Goal: Find specific page/section: Find specific page/section

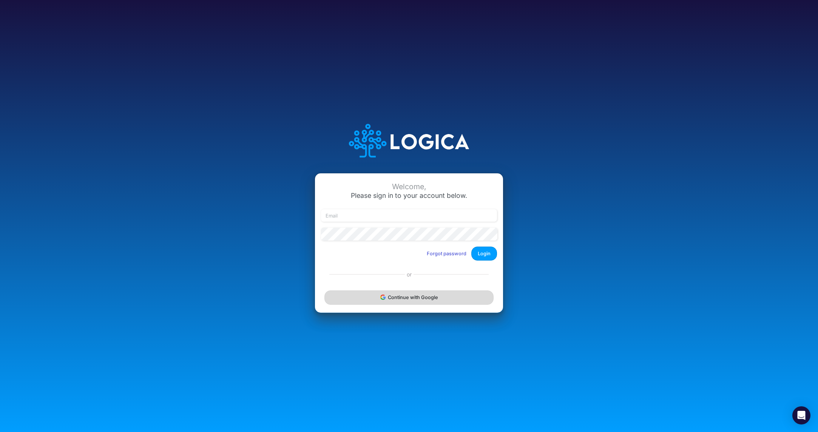
click at [421, 293] on button "Continue with Google" at bounding box center [408, 297] width 169 height 14
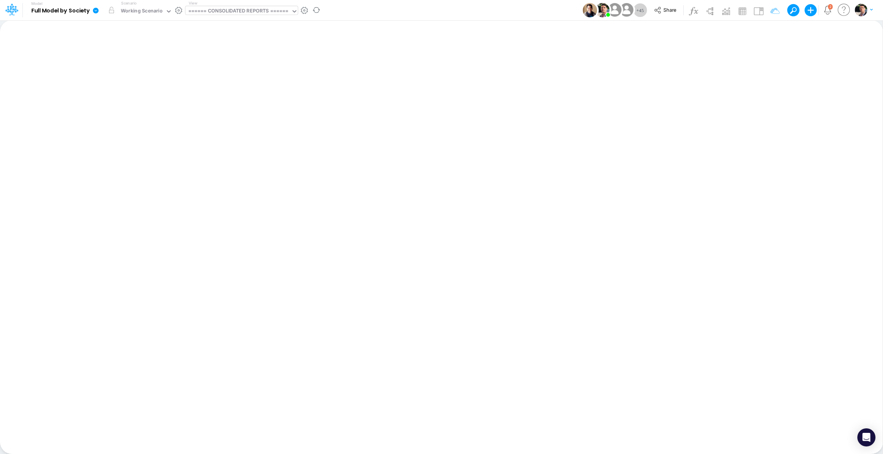
click at [234, 8] on div "====== CONSOLIDATED REPORTS ======" at bounding box center [238, 11] width 100 height 9
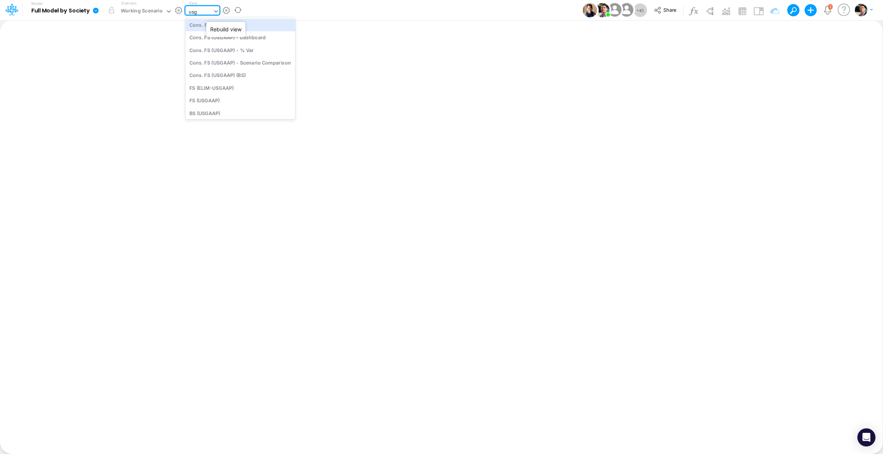
type input "usga"
click at [216, 109] on div "BS (USGAAP)" at bounding box center [240, 113] width 110 height 12
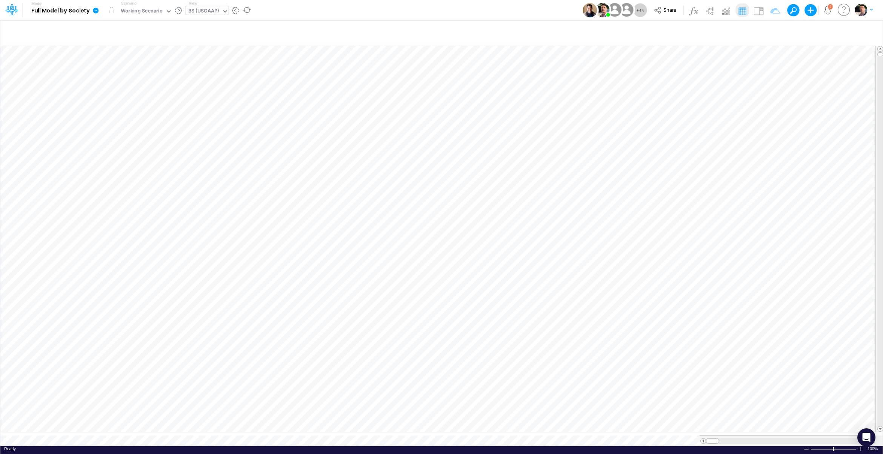
scroll to position [3, 23]
drag, startPoint x: 778, startPoint y: 434, endPoint x: 815, endPoint y: 433, distance: 37.0
click at [815, 433] on span at bounding box center [814, 433] width 5 height 5
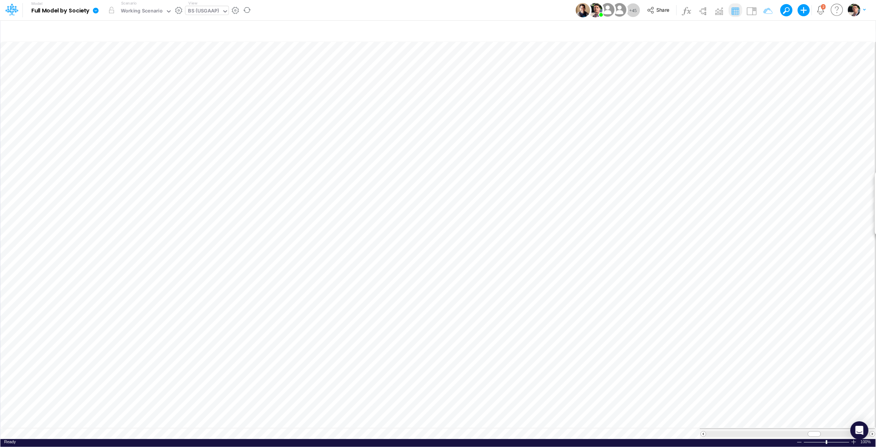
click at [209, 7] on div "BS (USGAAP)" at bounding box center [203, 11] width 36 height 11
type input "01br"
click at [214, 87] on div "BS (01BR - IP)" at bounding box center [236, 88] width 102 height 12
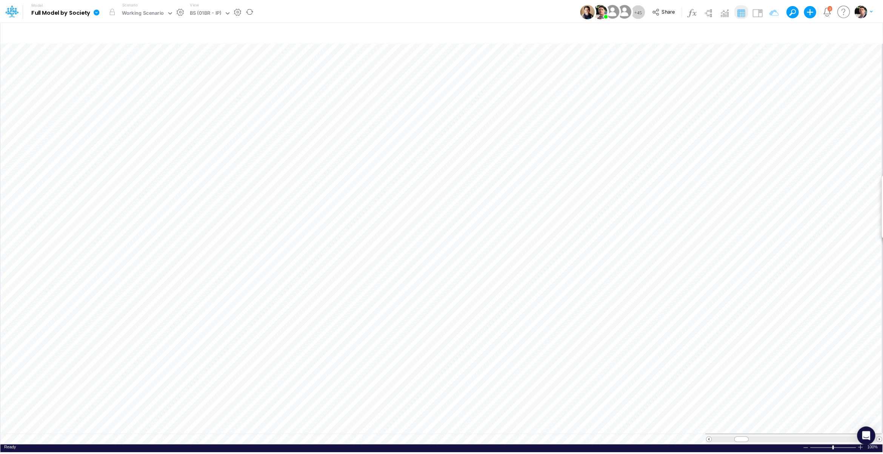
scroll to position [3, 23]
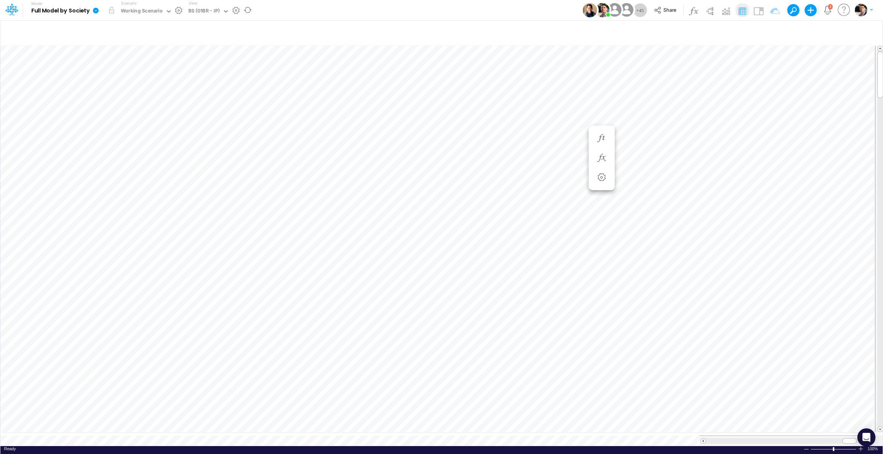
scroll to position [3, 23]
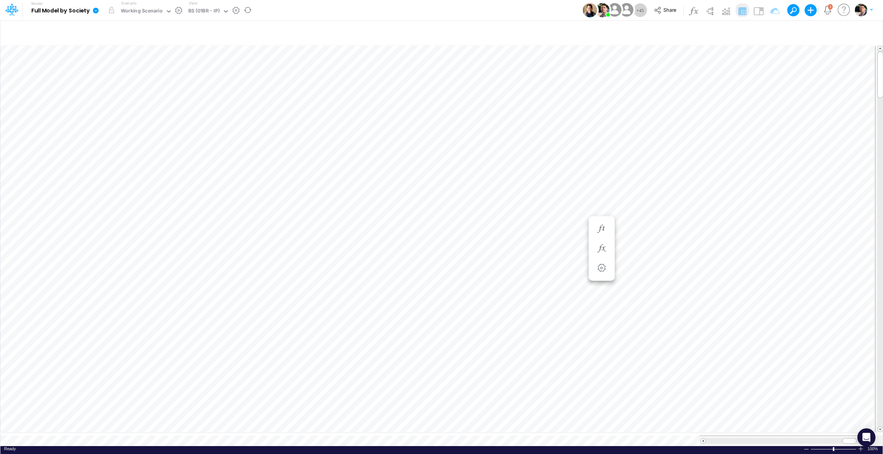
scroll to position [3, 11]
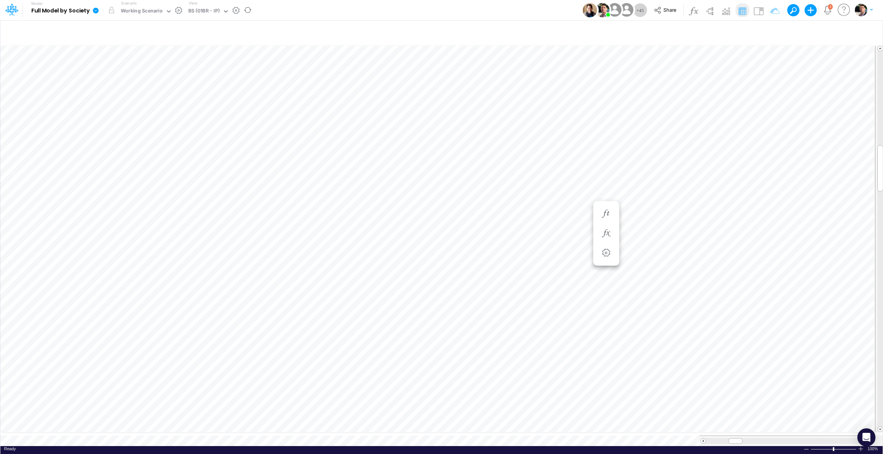
scroll to position [3, 22]
click at [467, 288] on button "button" at bounding box center [466, 293] width 14 height 15
drag, startPoint x: 751, startPoint y: 434, endPoint x: 854, endPoint y: 433, distance: 103.4
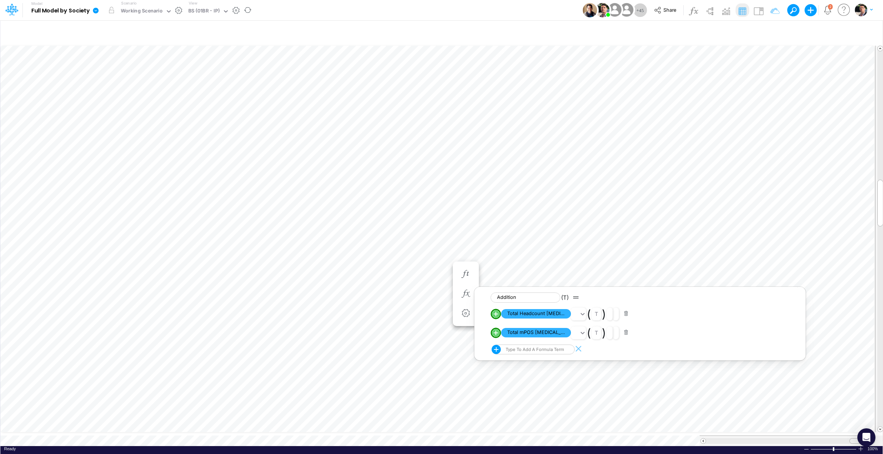
click at [854, 438] on div at bounding box center [857, 441] width 14 height 6
click at [704, 439] on span at bounding box center [703, 441] width 5 height 5
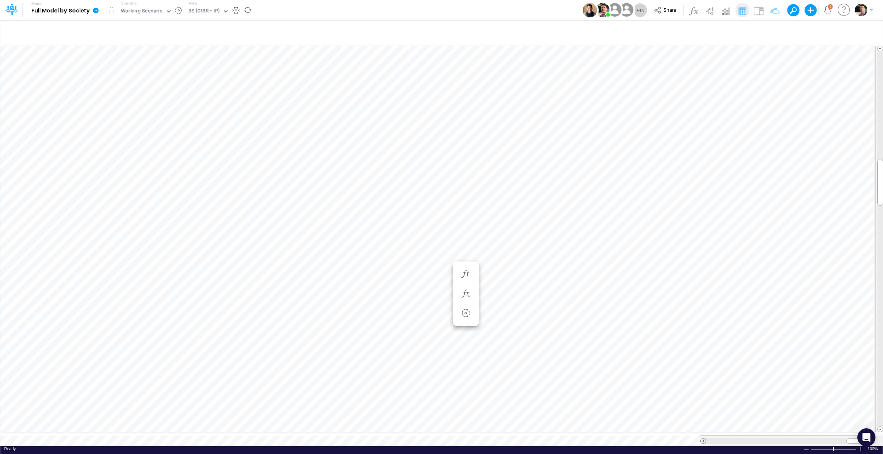
click at [704, 439] on span at bounding box center [703, 441] width 5 height 5
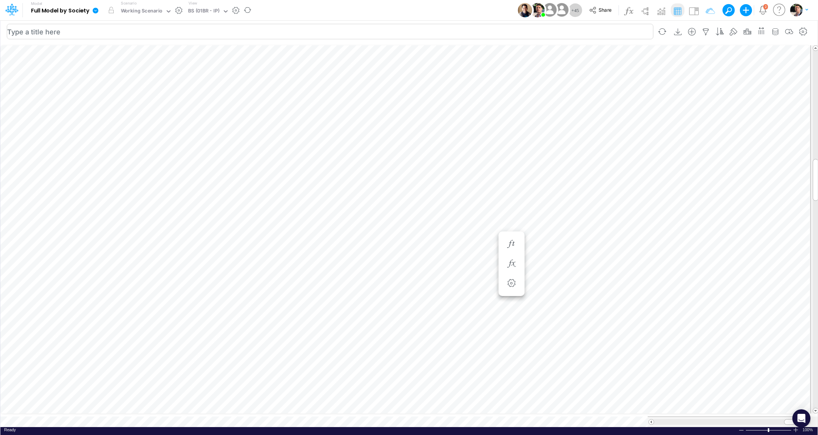
scroll to position [3, 11]
click at [507, 340] on button "button" at bounding box center [511, 346] width 14 height 15
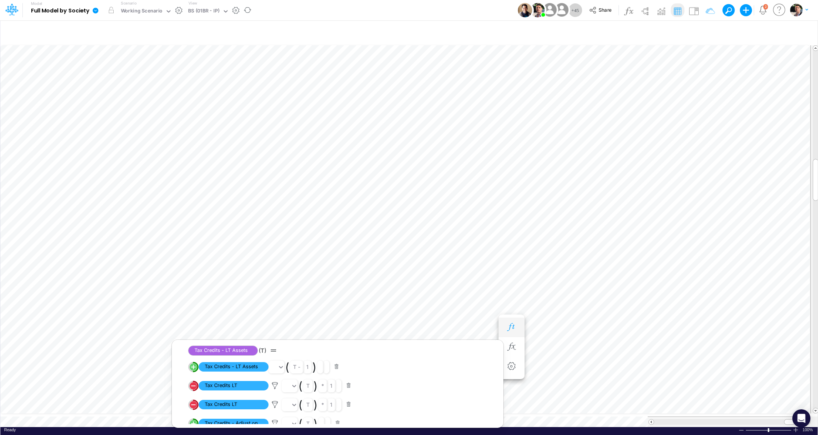
click at [508, 322] on button "button" at bounding box center [511, 327] width 14 height 15
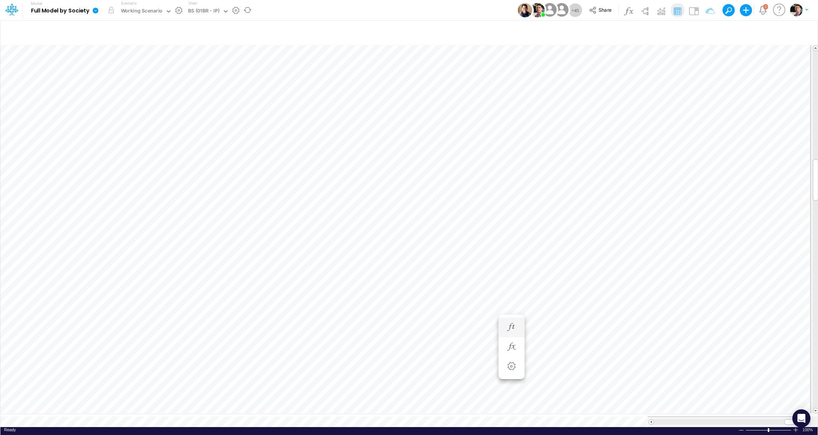
scroll to position [3, 22]
click at [568, 331] on icon "button" at bounding box center [565, 327] width 11 height 8
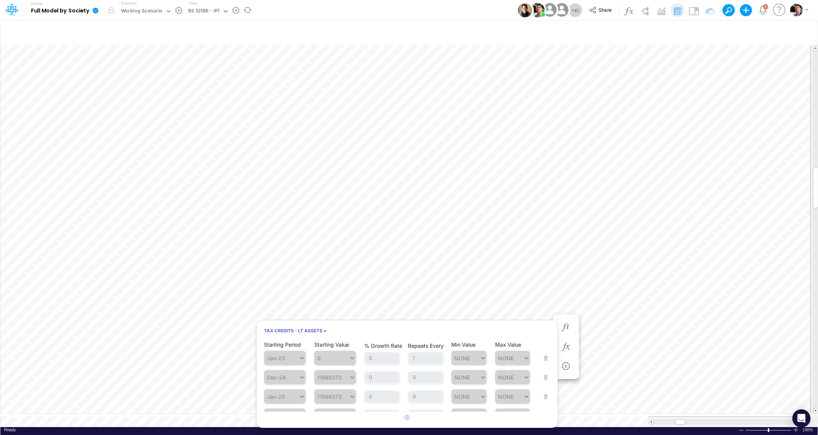
scroll to position [208, 0]
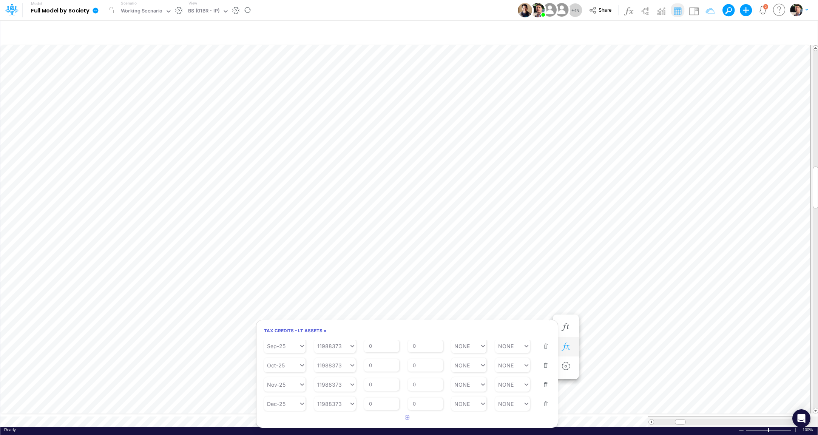
click at [567, 351] on button "button" at bounding box center [566, 346] width 14 height 15
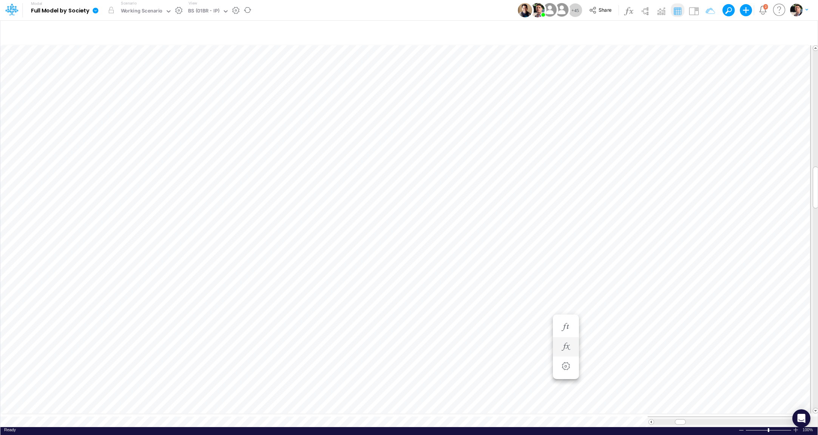
scroll to position [3, 11]
click at [566, 285] on icon "button" at bounding box center [565, 282] width 11 height 8
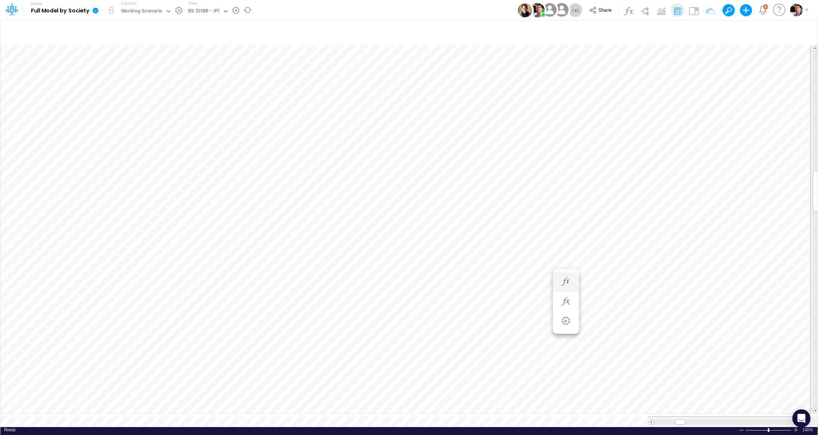
scroll to position [3, 24]
click at [607, 251] on icon "button" at bounding box center [606, 252] width 11 height 8
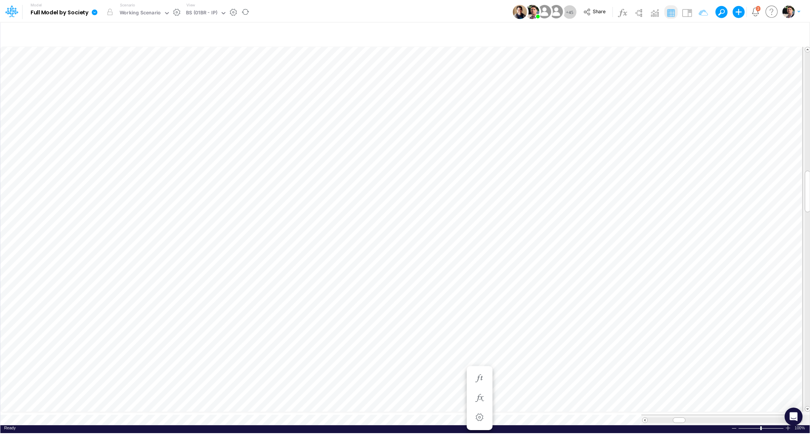
scroll to position [3, 2]
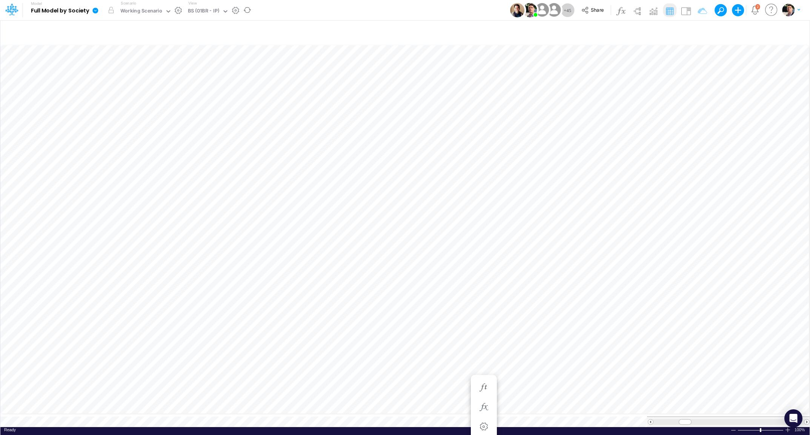
scroll to position [3, 23]
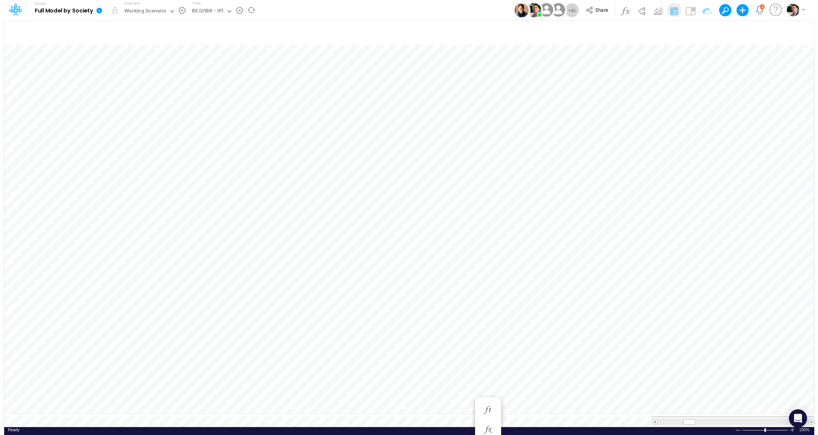
scroll to position [3, 11]
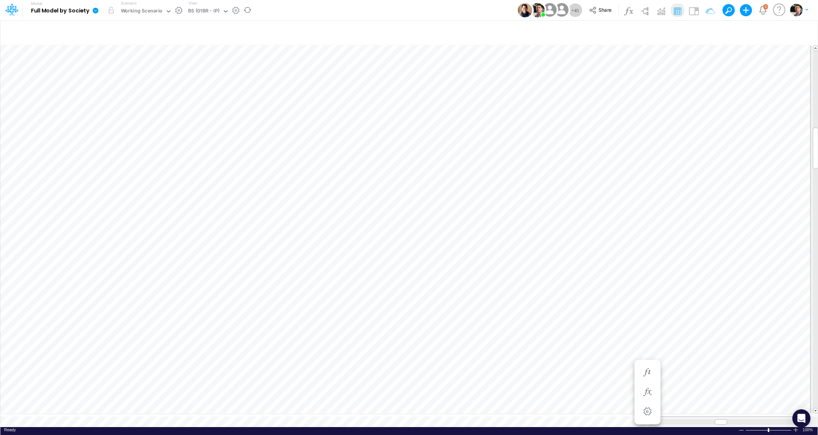
scroll to position [3, 27]
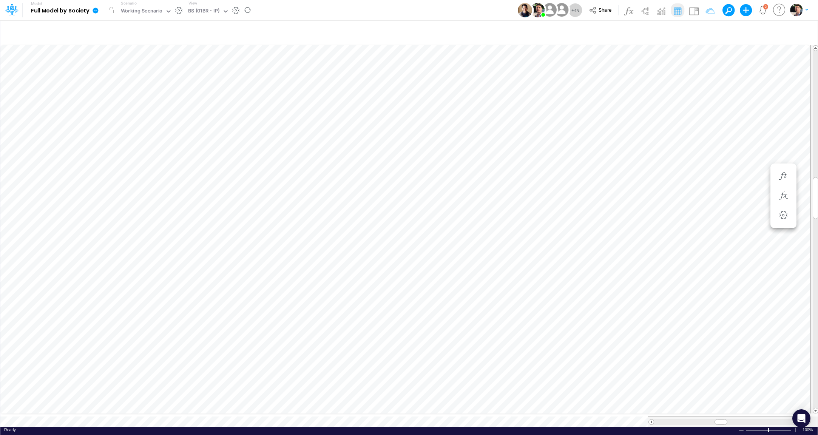
scroll to position [3, 23]
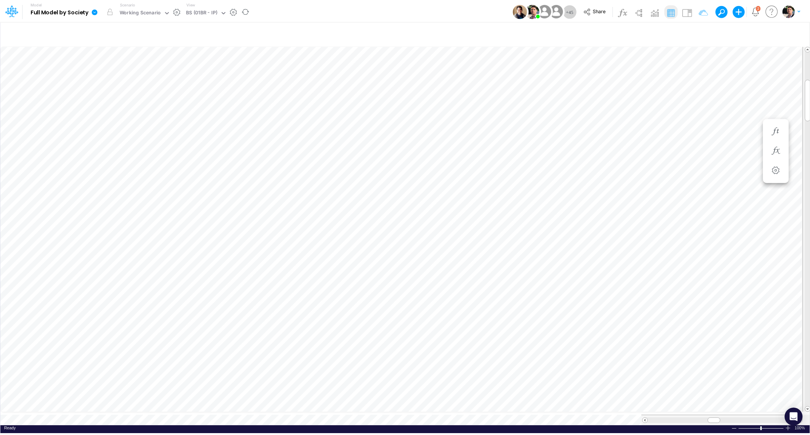
scroll to position [3, 23]
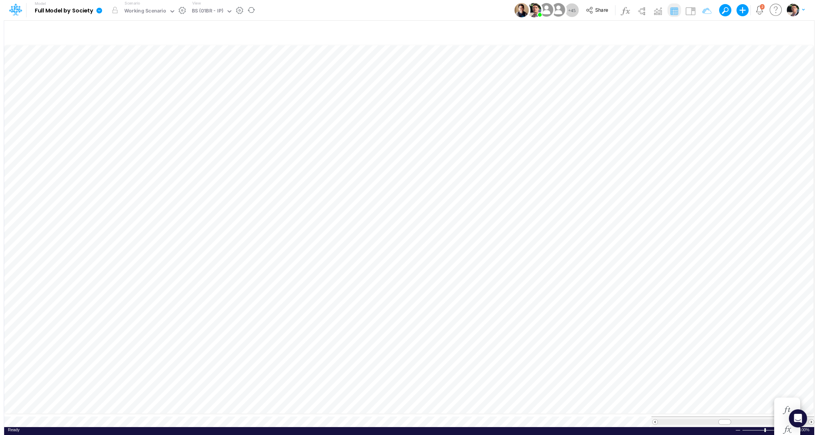
scroll to position [3, 2]
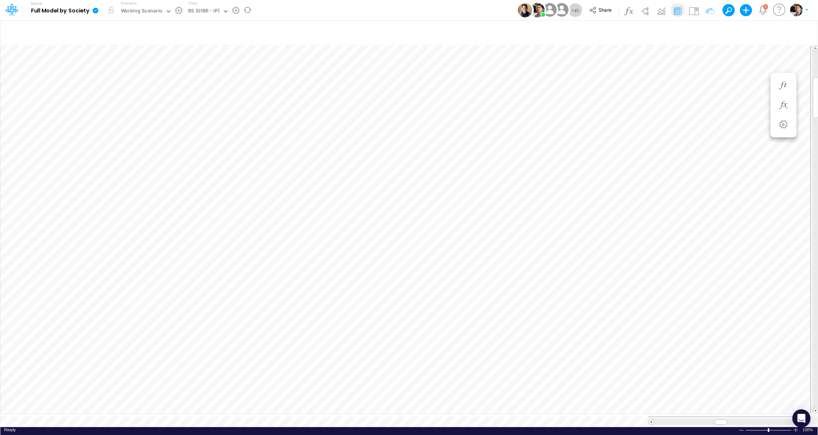
click at [99, 6] on link at bounding box center [96, 10] width 15 height 20
click at [215, 9] on div "BS (01BR - IP)" at bounding box center [204, 11] width 32 height 9
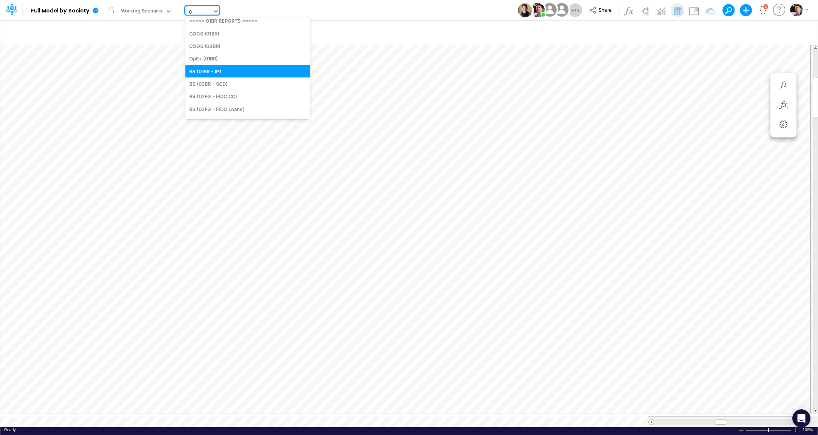
scroll to position [89, 0]
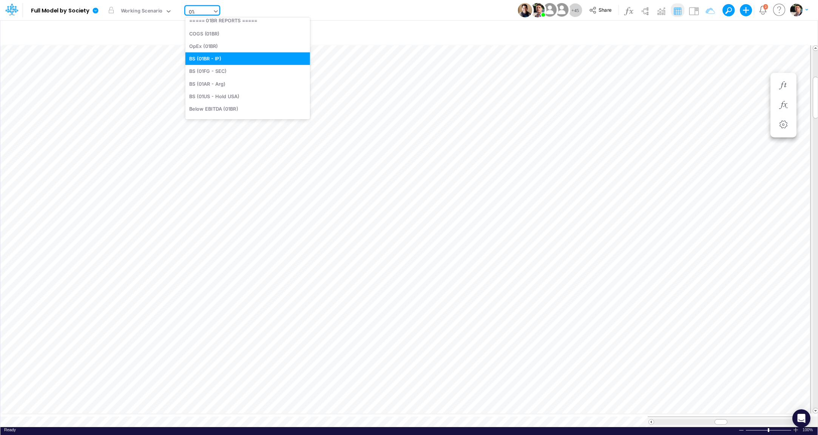
type input "01ar"
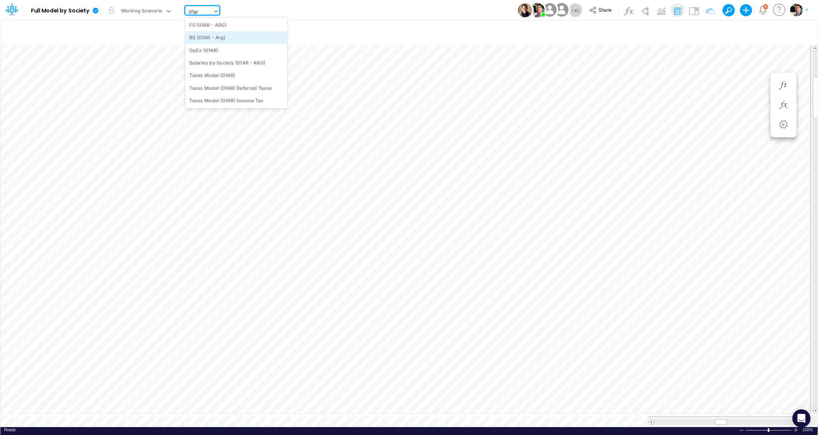
click at [229, 41] on div "BS (01AR - Arg)" at bounding box center [236, 37] width 102 height 12
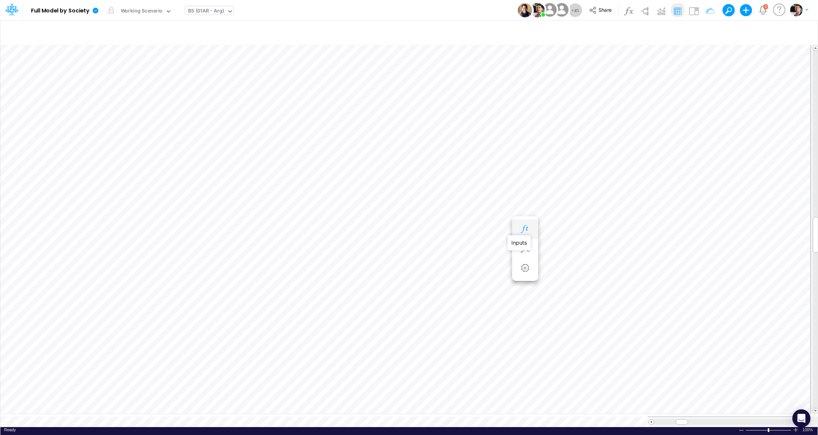
click at [526, 232] on icon "button" at bounding box center [524, 229] width 11 height 8
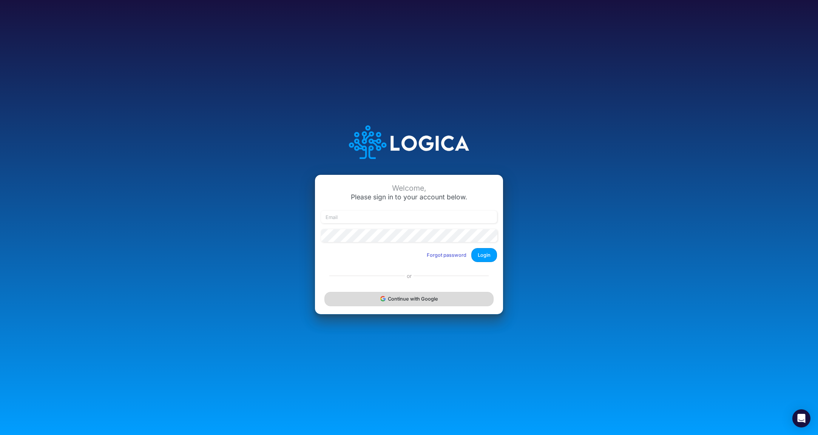
click at [404, 302] on button "Continue with Google" at bounding box center [408, 299] width 169 height 14
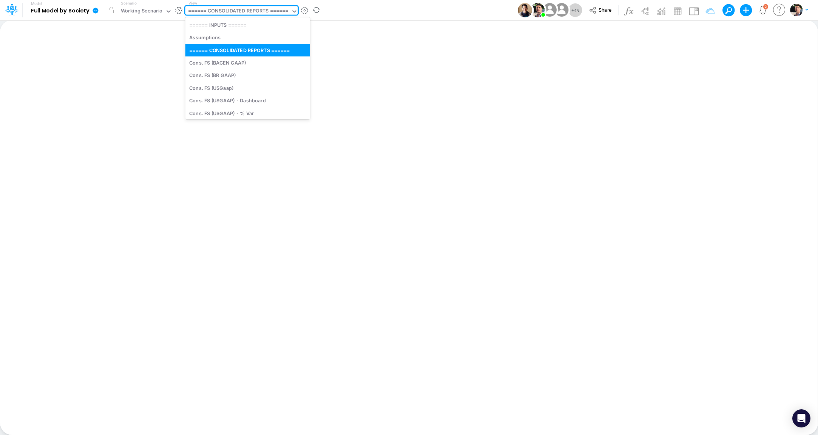
click at [206, 14] on div "====== CONSOLIDATED REPORTS ======" at bounding box center [238, 11] width 100 height 9
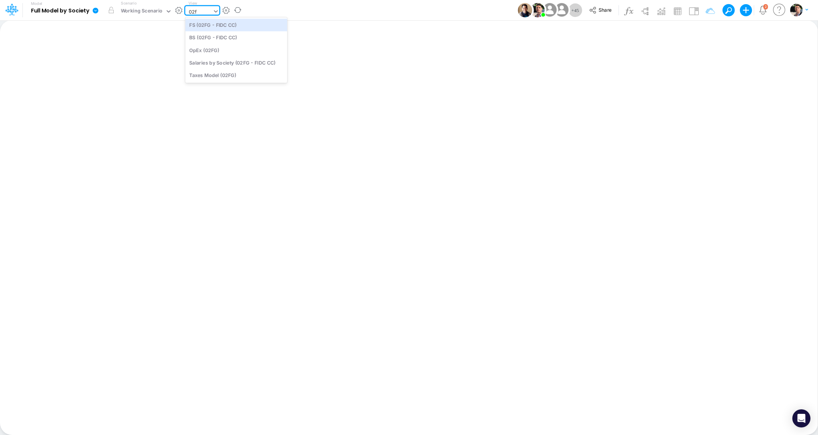
type input "02fg"
click at [211, 25] on div "FS (02FG - FIDC CC)" at bounding box center [236, 24] width 102 height 12
